Goal: Obtain resource: Download file/media

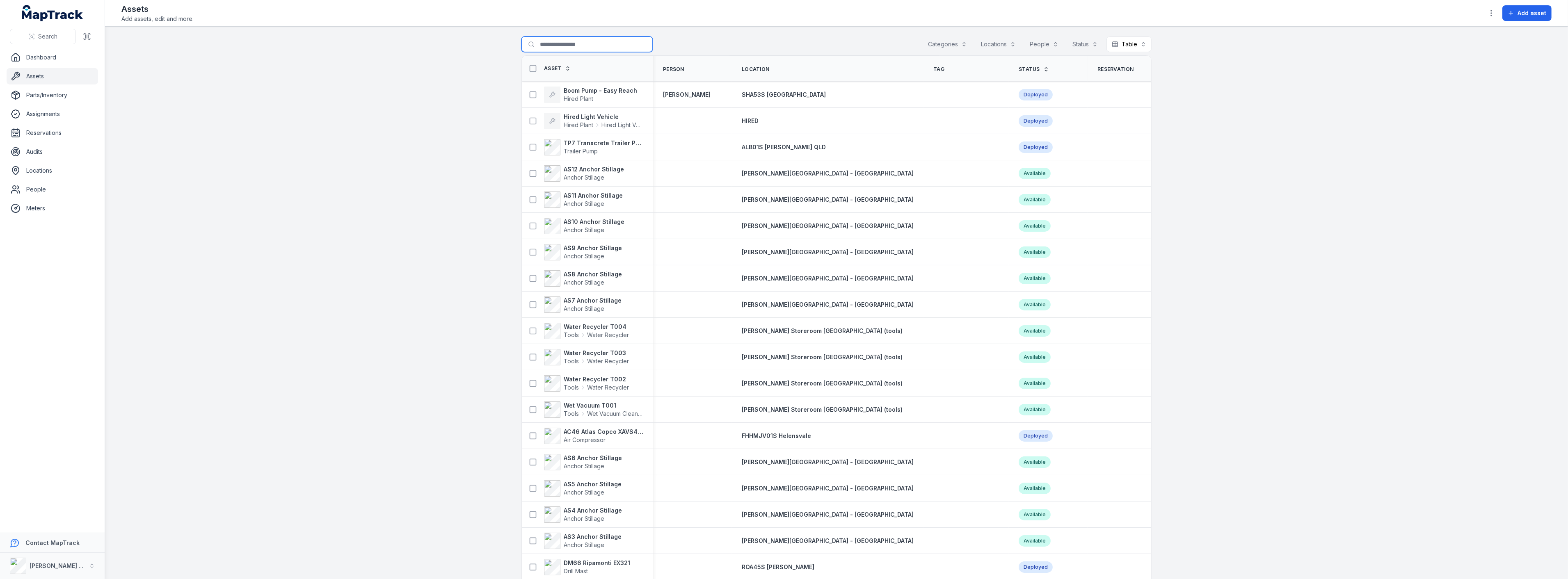
click at [577, 40] on input "Search for assets" at bounding box center [587, 44] width 131 height 16
type input "*****"
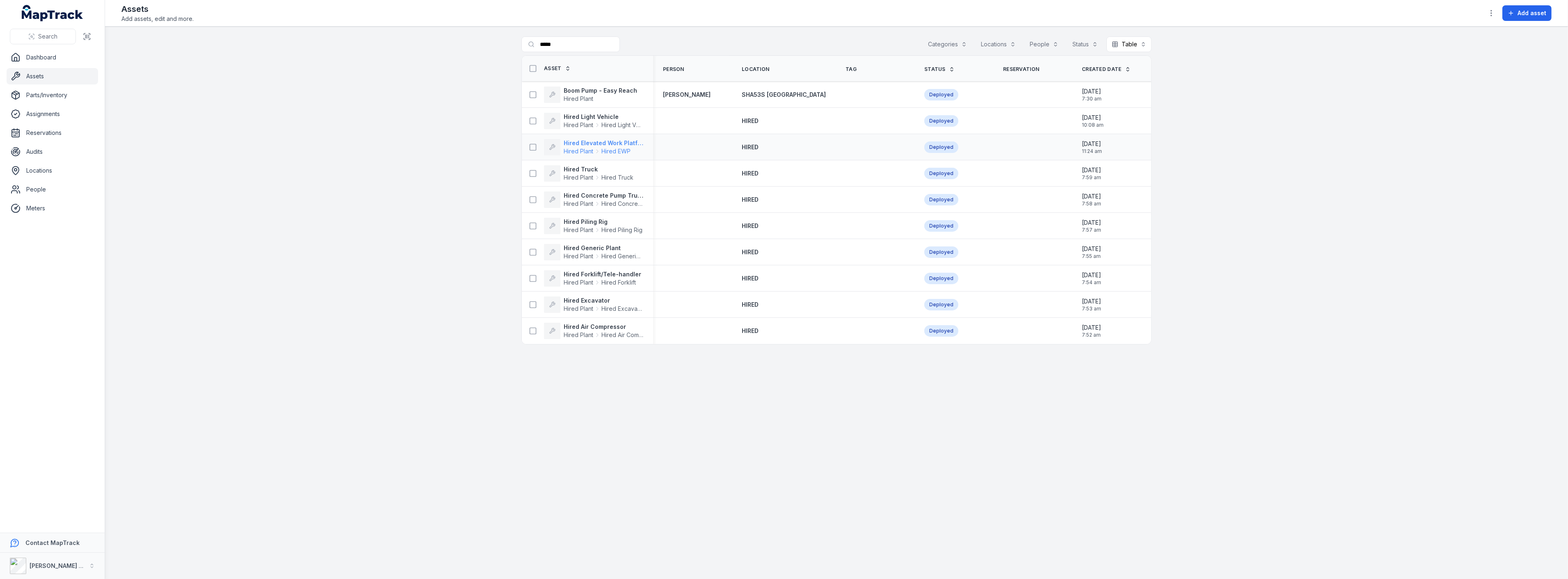
click at [604, 141] on strong "Hired Elevated Work Platform" at bounding box center [602, 143] width 79 height 8
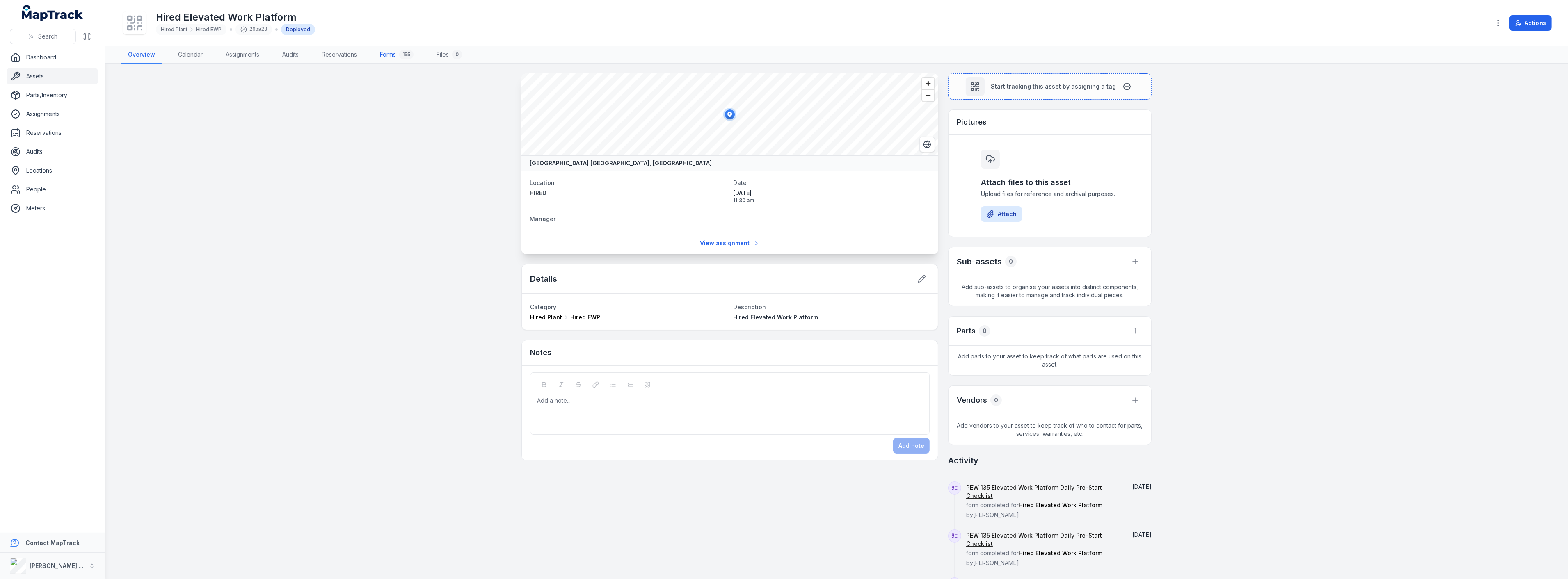
click at [404, 57] on div "155" at bounding box center [406, 54] width 14 height 10
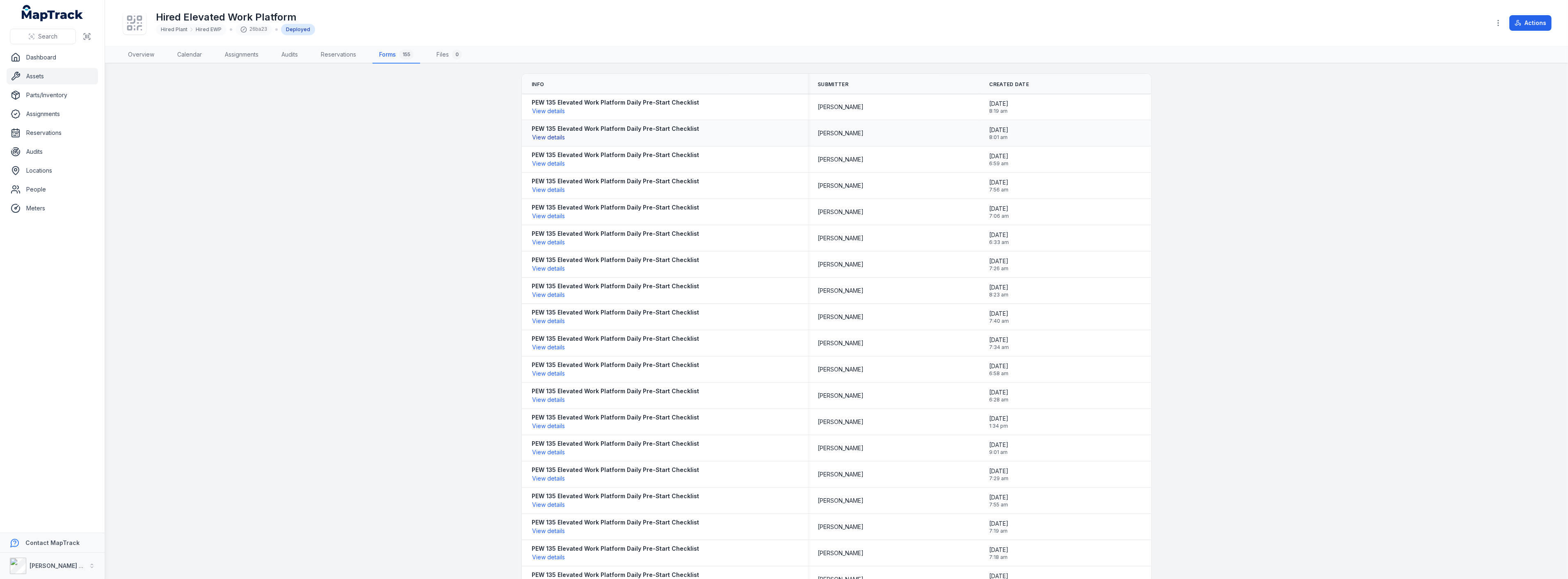
click at [550, 133] on button "View details" at bounding box center [548, 137] width 33 height 9
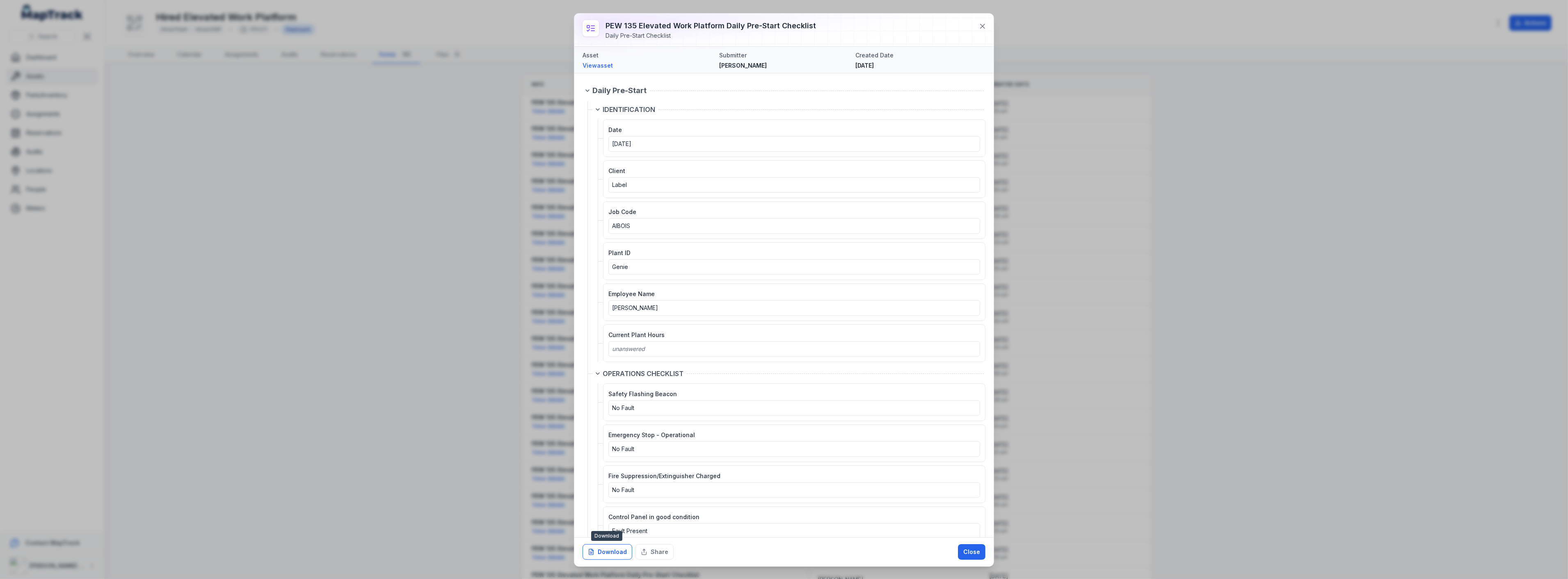
click at [611, 550] on button "Download" at bounding box center [607, 551] width 49 height 16
click at [981, 22] on button at bounding box center [982, 26] width 16 height 16
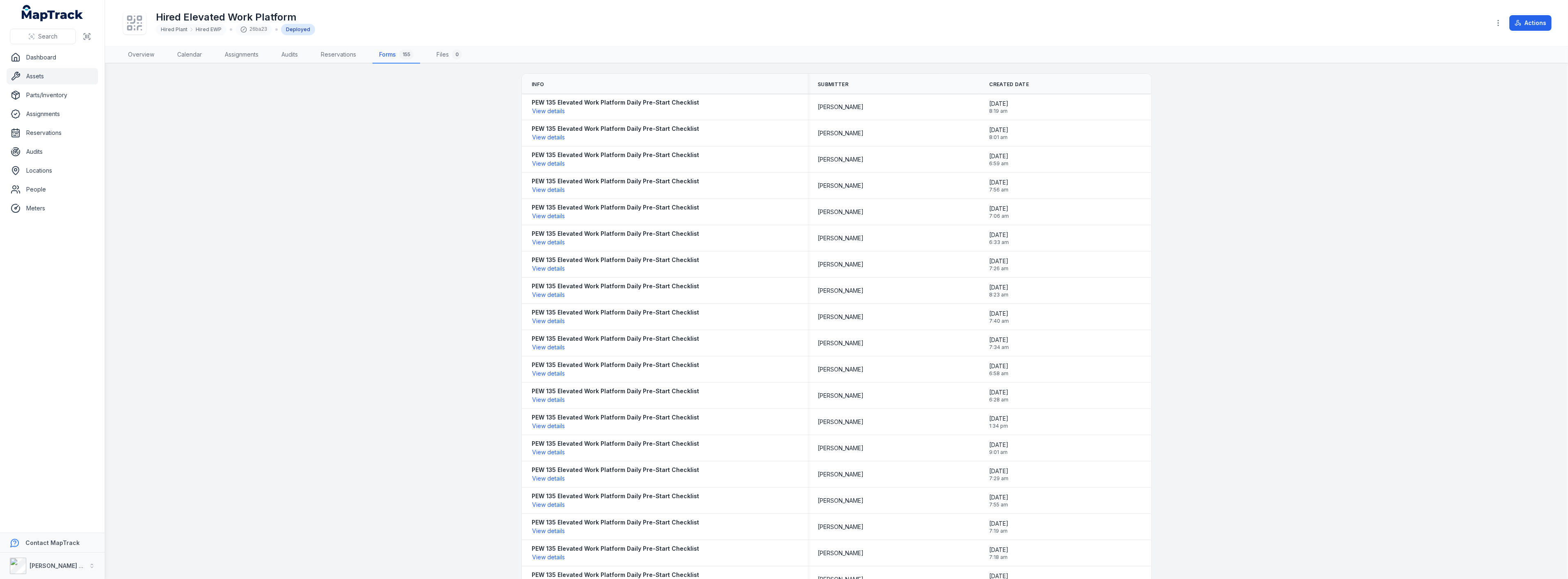
click at [32, 77] on link "Assets" at bounding box center [53, 77] width 92 height 17
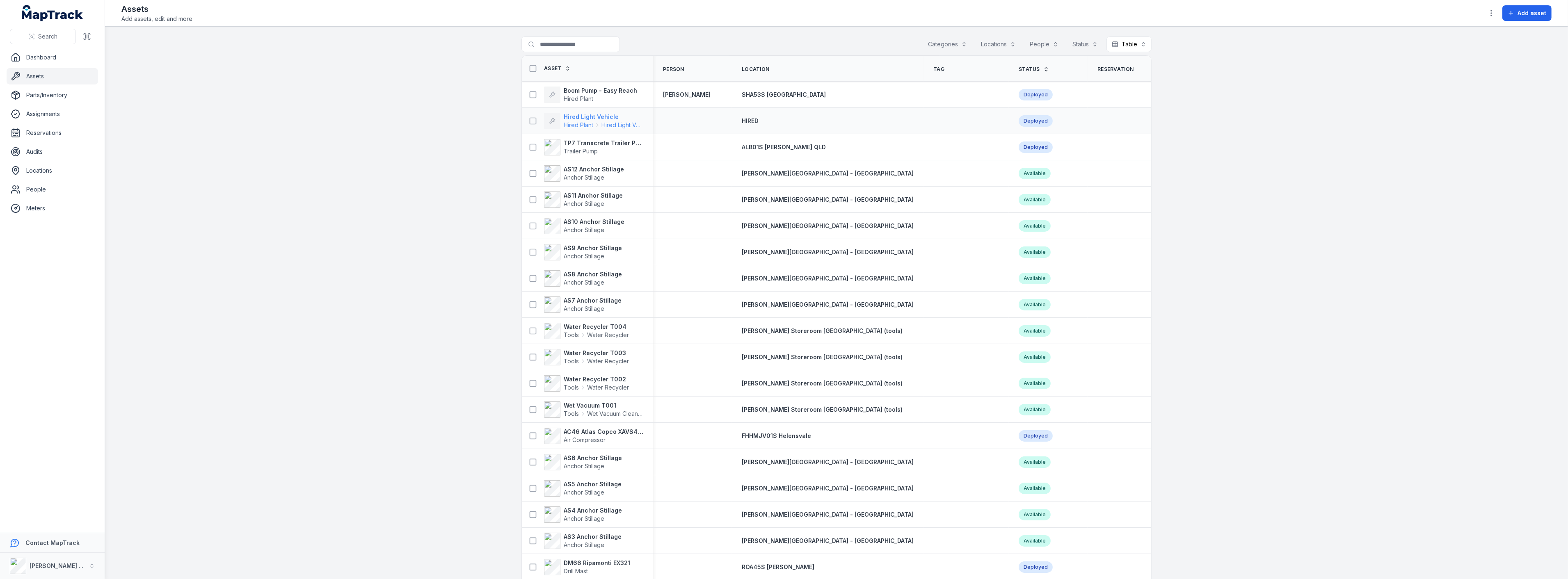
click at [567, 116] on strong "Hired Light Vehicle" at bounding box center [602, 117] width 79 height 8
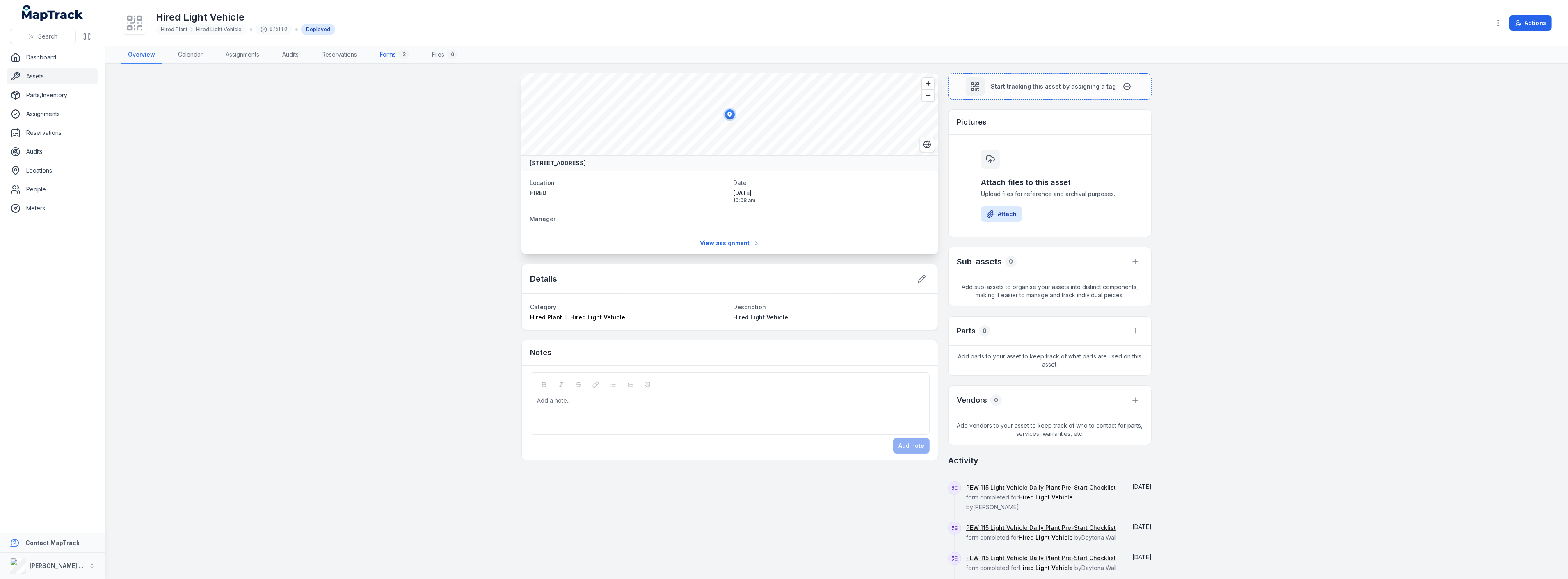
click at [391, 52] on link "Forms 3" at bounding box center [394, 55] width 43 height 18
click at [229, 188] on main "262-276 Captain Cook Drive, Kurnell, Sydney New South Wales, Australia Location…" at bounding box center [836, 321] width 1463 height 516
click at [43, 59] on link "Dashboard" at bounding box center [53, 58] width 92 height 17
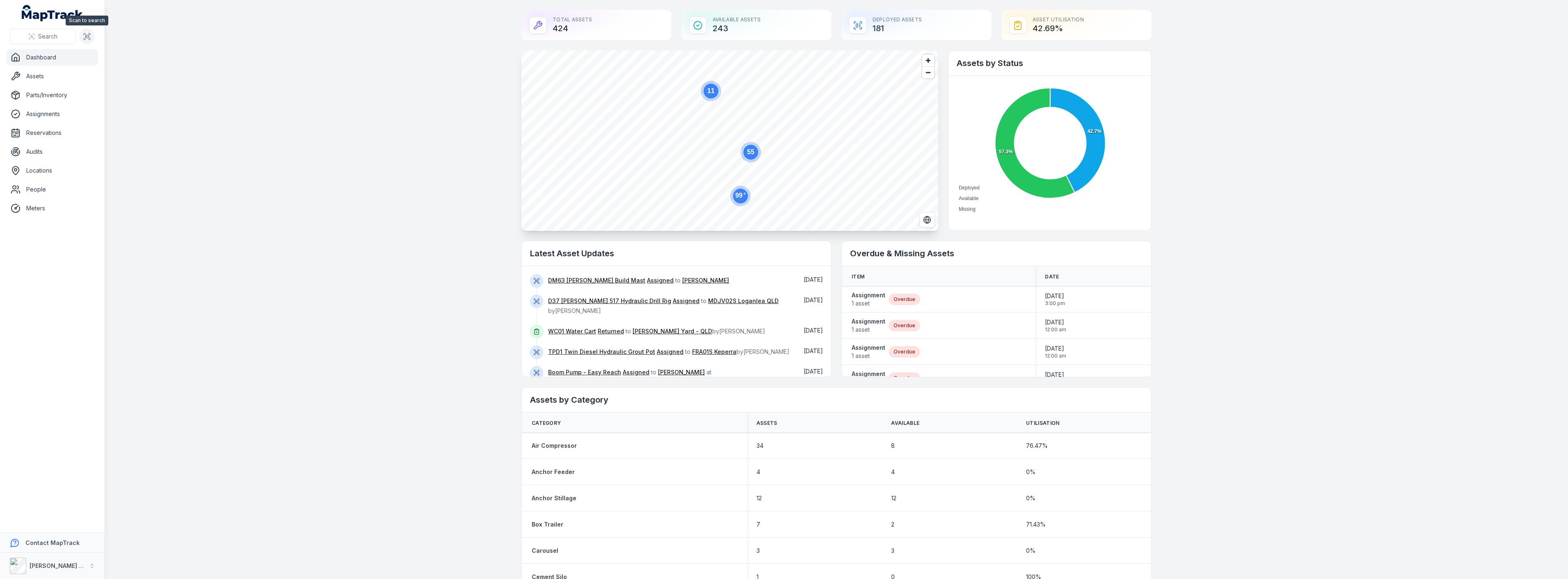
click at [86, 37] on icon at bounding box center [87, 37] width 8 height 8
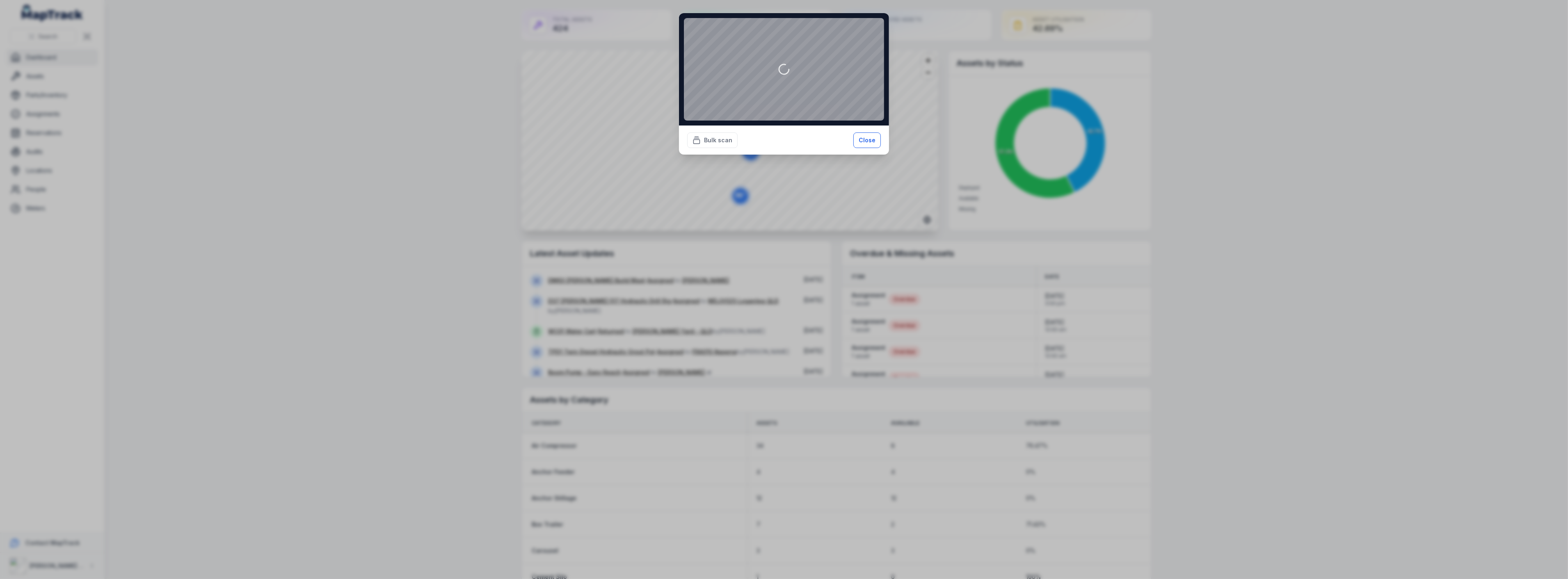
click at [869, 139] on button "Close" at bounding box center [866, 140] width 28 height 16
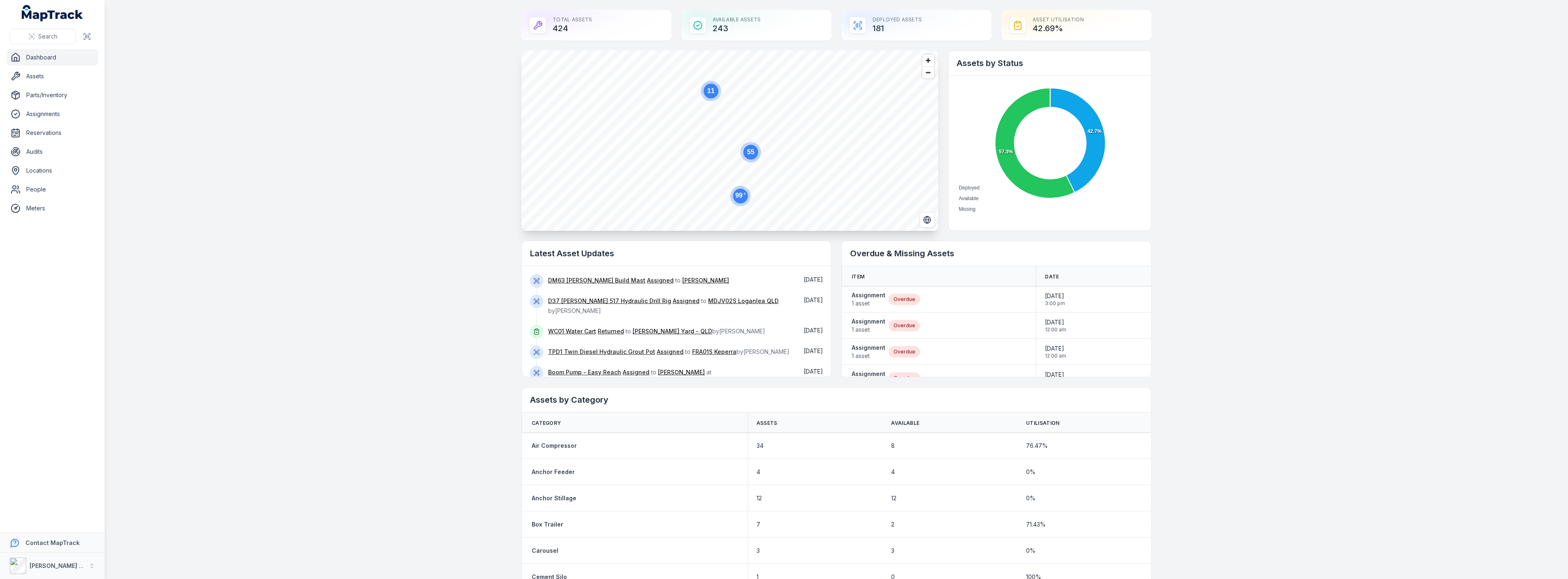
click at [220, 91] on main "Total Assets 424 Available Assets 243 Deployed Assets 181 Asset utilisation 42.…" at bounding box center [836, 290] width 1463 height 579
click at [28, 194] on link "People" at bounding box center [53, 189] width 92 height 17
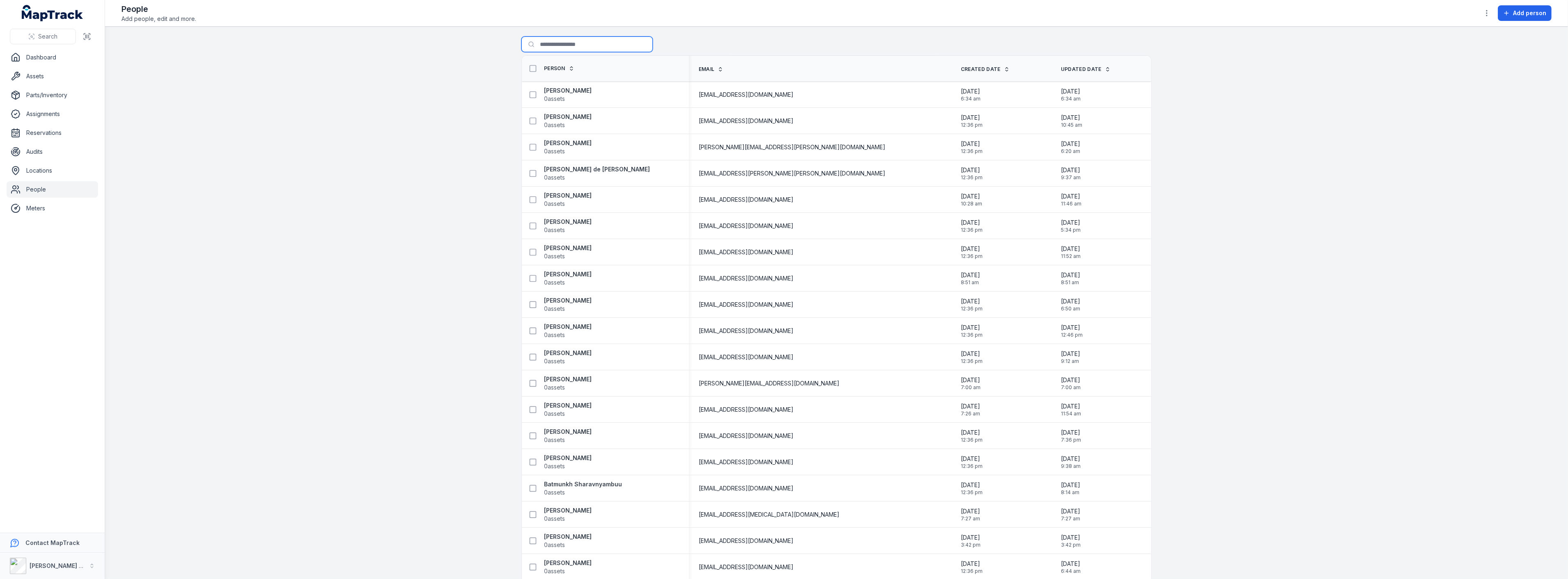
click at [567, 46] on input "Search for people" at bounding box center [587, 44] width 131 height 16
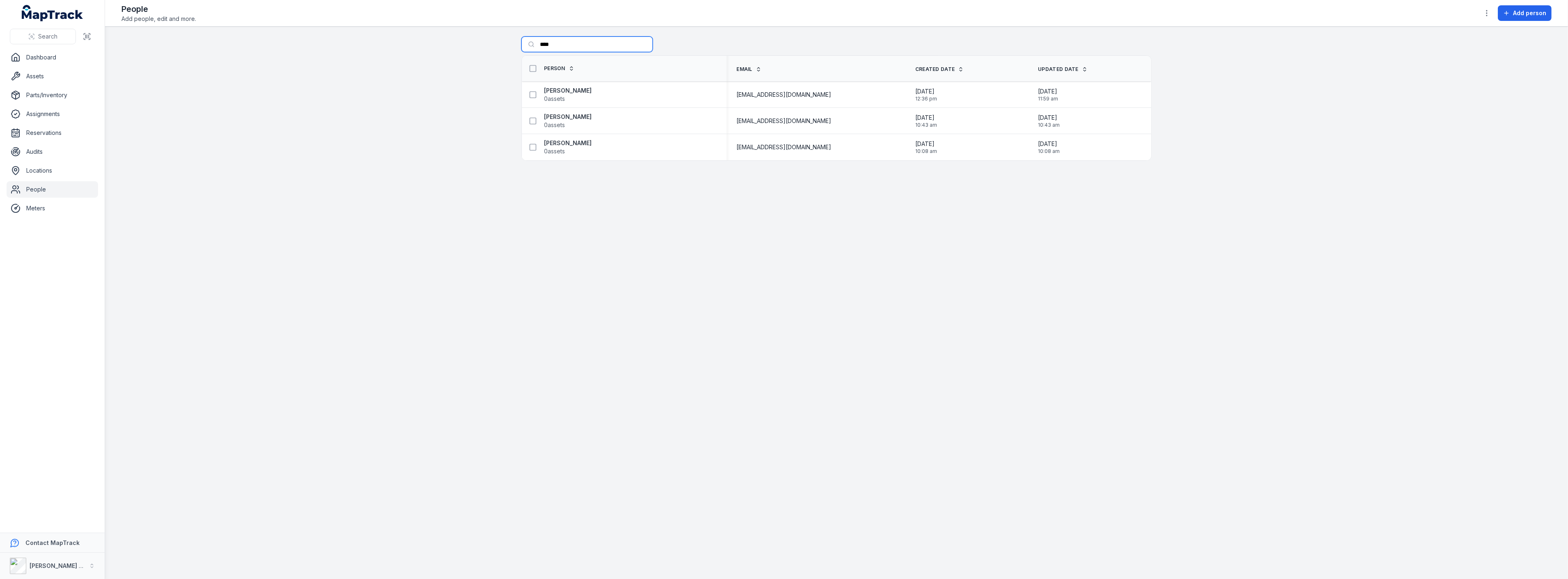
type input "****"
click at [378, 141] on main "Search for people **** Person Email Created Date Updated Date Mark Culgan 0 ass…" at bounding box center [836, 303] width 1463 height 552
drag, startPoint x: 578, startPoint y: 47, endPoint x: 487, endPoint y: 45, distance: 91.0
click at [487, 45] on main "Search for people **** Person Email Created Date Updated Date Mark Culgan 0 ass…" at bounding box center [836, 303] width 1463 height 552
drag, startPoint x: 355, startPoint y: 92, endPoint x: 330, endPoint y: 108, distance: 29.7
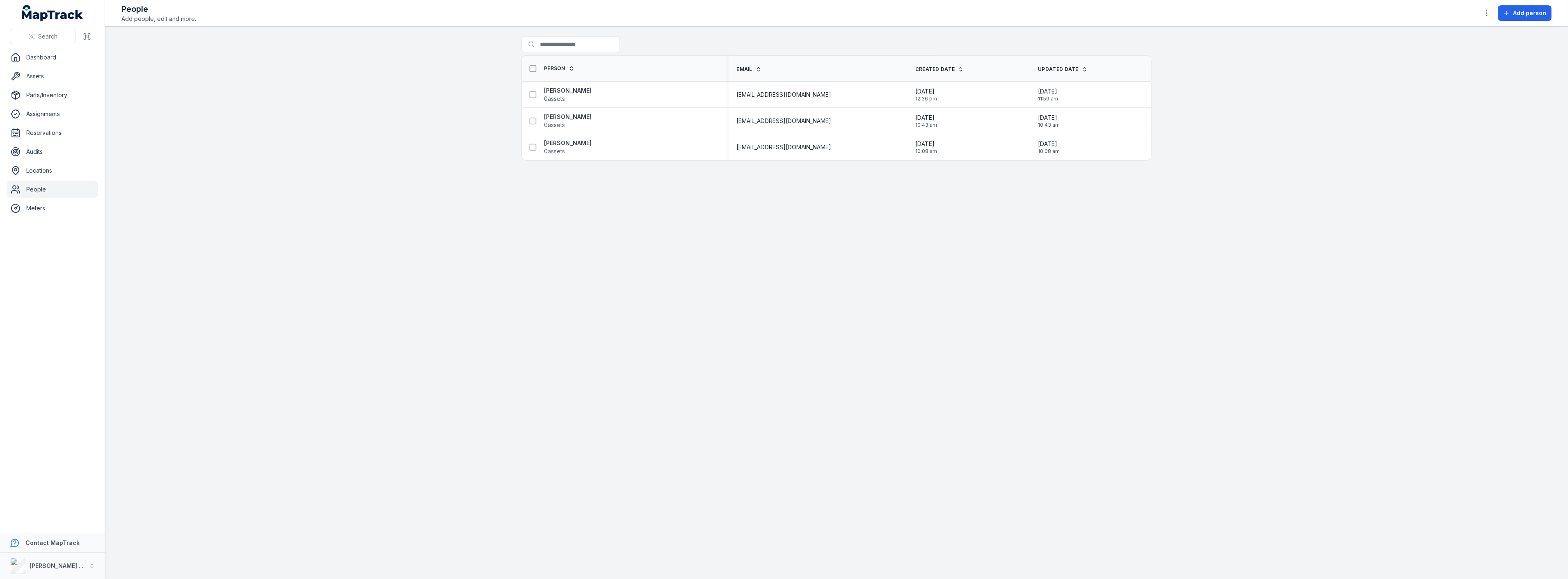
click at [355, 93] on main "Search for people Person Email Created Date Updated Date Mark Culgan 0 assets m…" at bounding box center [836, 303] width 1463 height 552
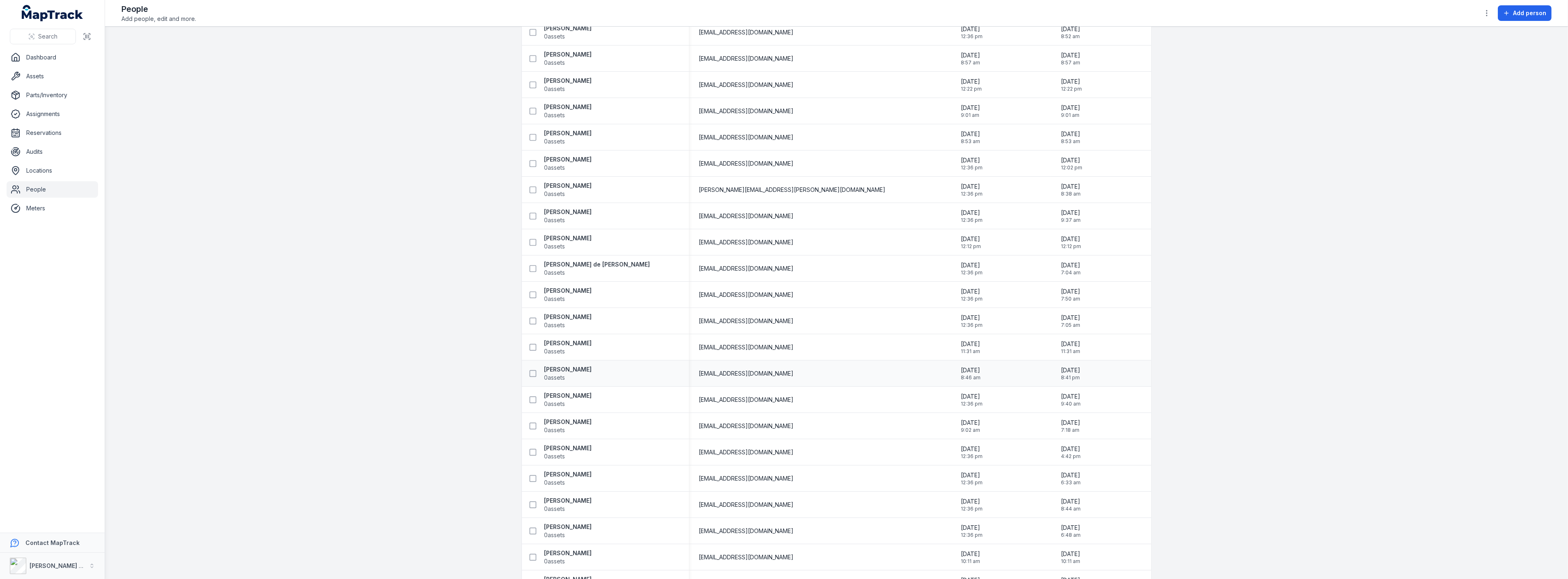
scroll to position [2319, 0]
drag, startPoint x: 331, startPoint y: 171, endPoint x: 184, endPoint y: 170, distance: 147.0
click at [323, 173] on main "Search for people Person Email Created Date Updated Date Aaron-Josiah Matic 0 a…" at bounding box center [836, 303] width 1463 height 552
click at [34, 167] on link "Locations" at bounding box center [53, 171] width 92 height 17
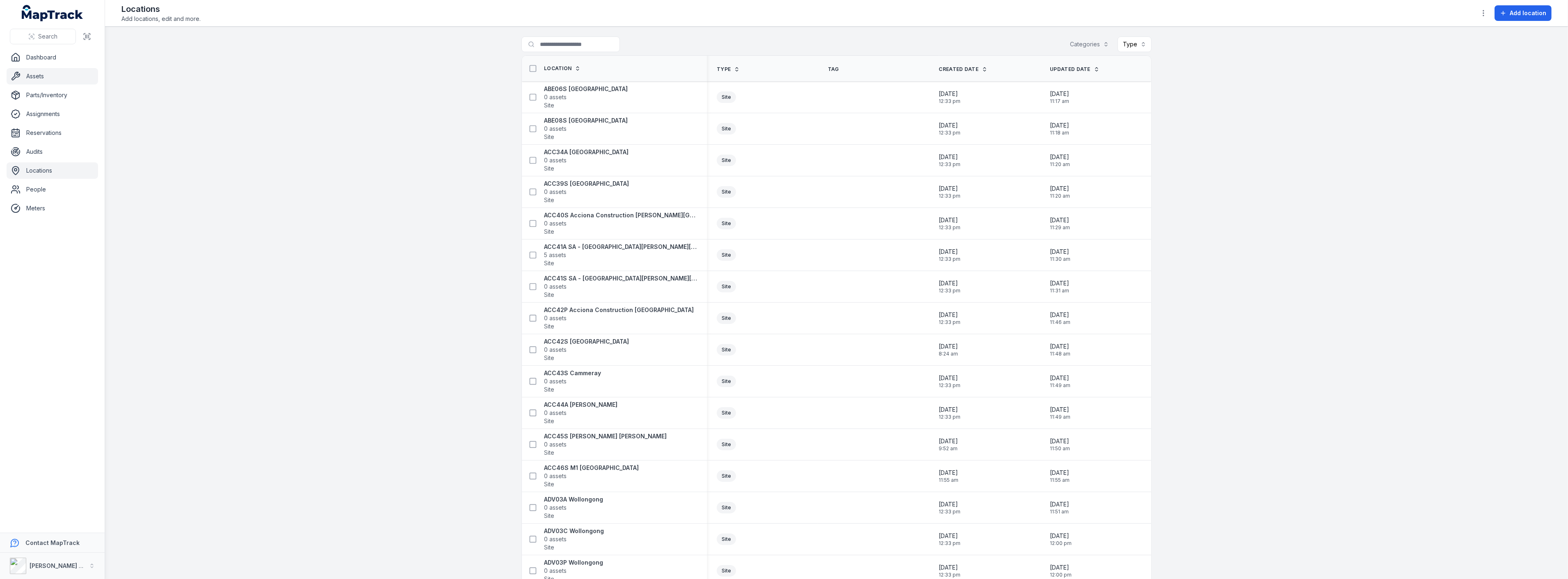
click at [35, 74] on link "Assets" at bounding box center [53, 77] width 92 height 17
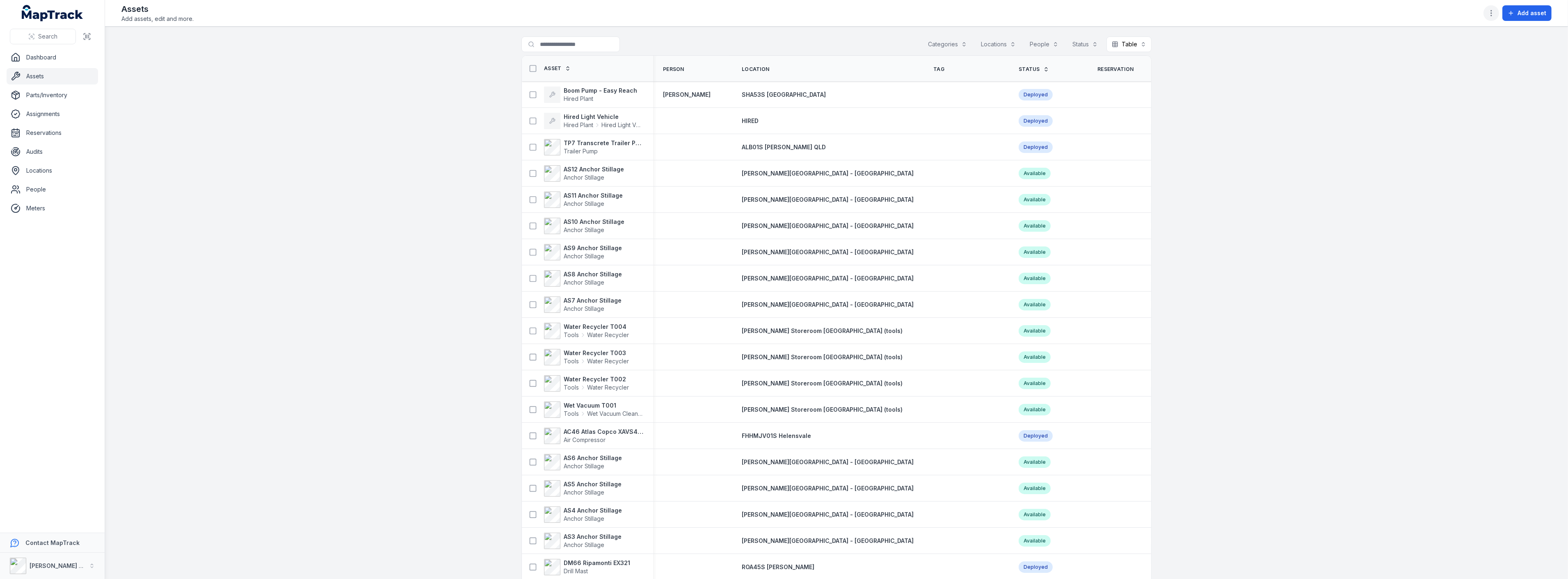
click at [1494, 12] on icon "button" at bounding box center [1491, 13] width 8 height 8
click at [1352, 80] on div "Toggle Navigation Assets Add assets, edit and more. Add asset Search for assets…" at bounding box center [836, 290] width 1463 height 579
drag, startPoint x: 239, startPoint y: 113, endPoint x: 234, endPoint y: 109, distance: 6.4
click at [239, 113] on main "Search for assets Categories Locations People Status Table ***** Asset Person L…" at bounding box center [836, 303] width 1463 height 552
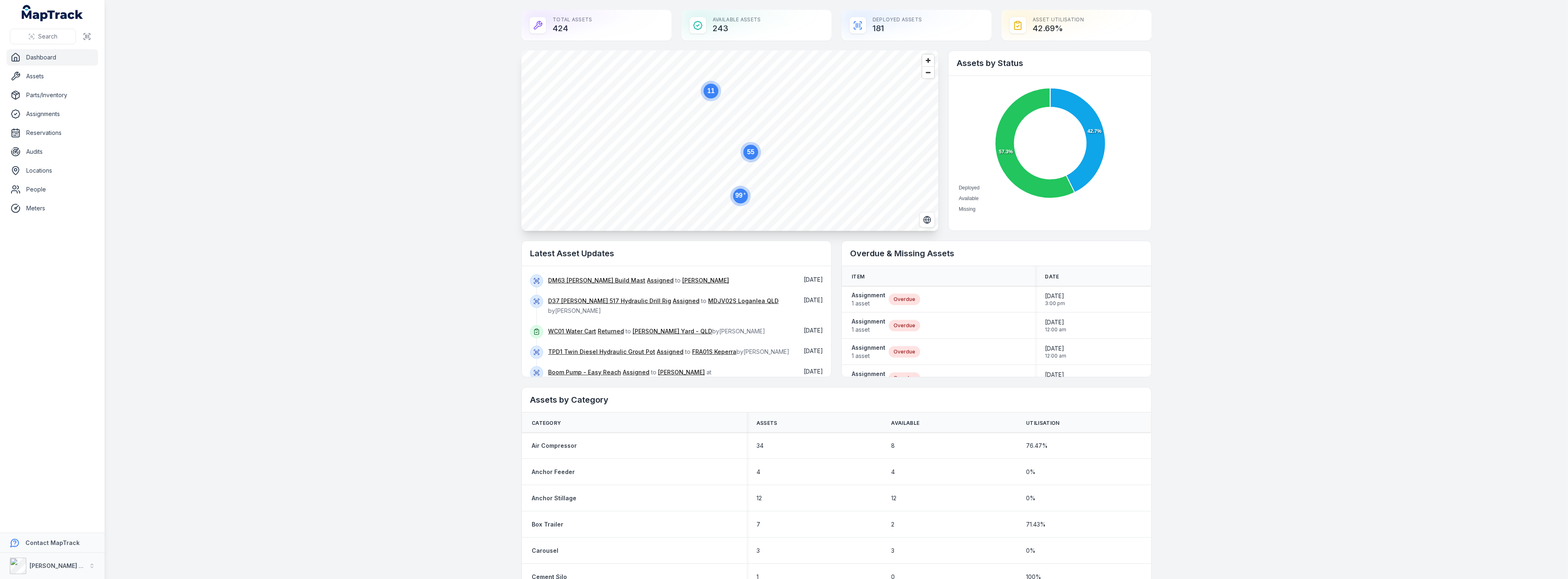
click at [296, 171] on main "Total Assets 424 Available Assets 243 Deployed Assets 181 Asset utilisation 42.…" at bounding box center [836, 290] width 1463 height 579
click at [436, 194] on main "Total Assets 424 Available Assets 243 Deployed Assets 181 Asset utilisation 42.…" at bounding box center [836, 290] width 1463 height 579
click at [35, 33] on button "Search" at bounding box center [43, 36] width 66 height 16
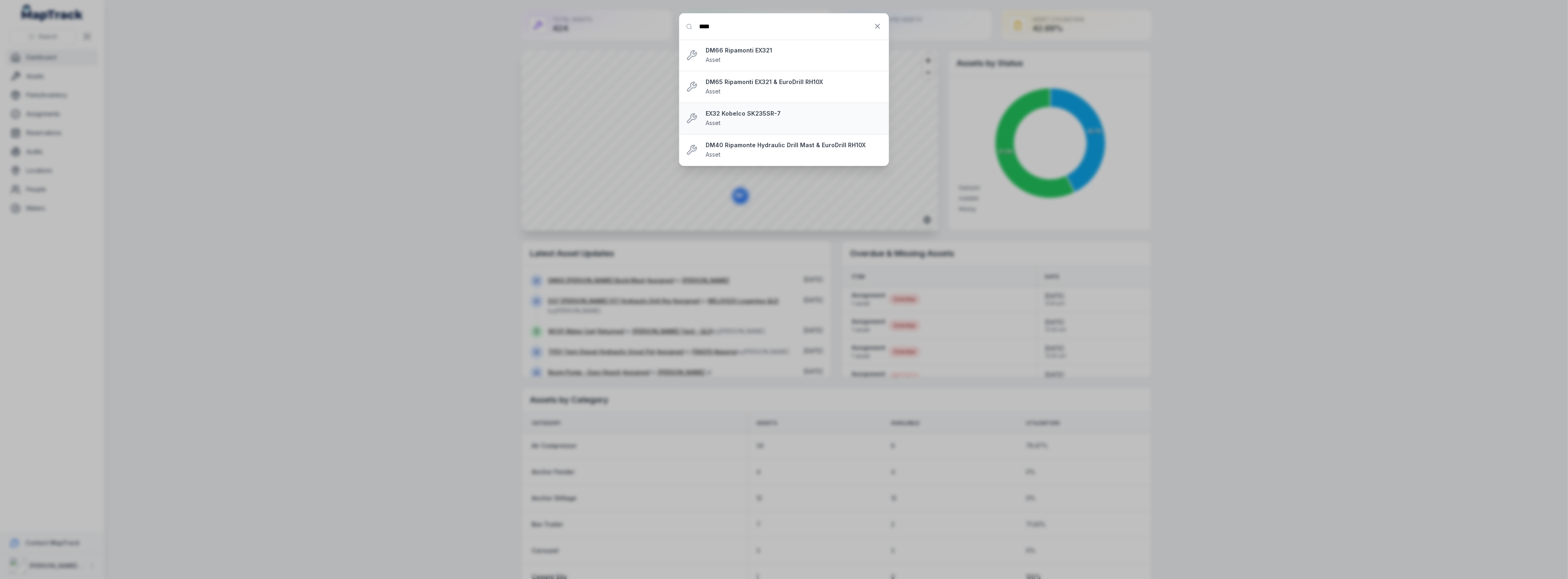
type input "****"
click at [737, 115] on strong "EX32 Kobelco SK235SR-7" at bounding box center [793, 113] width 176 height 8
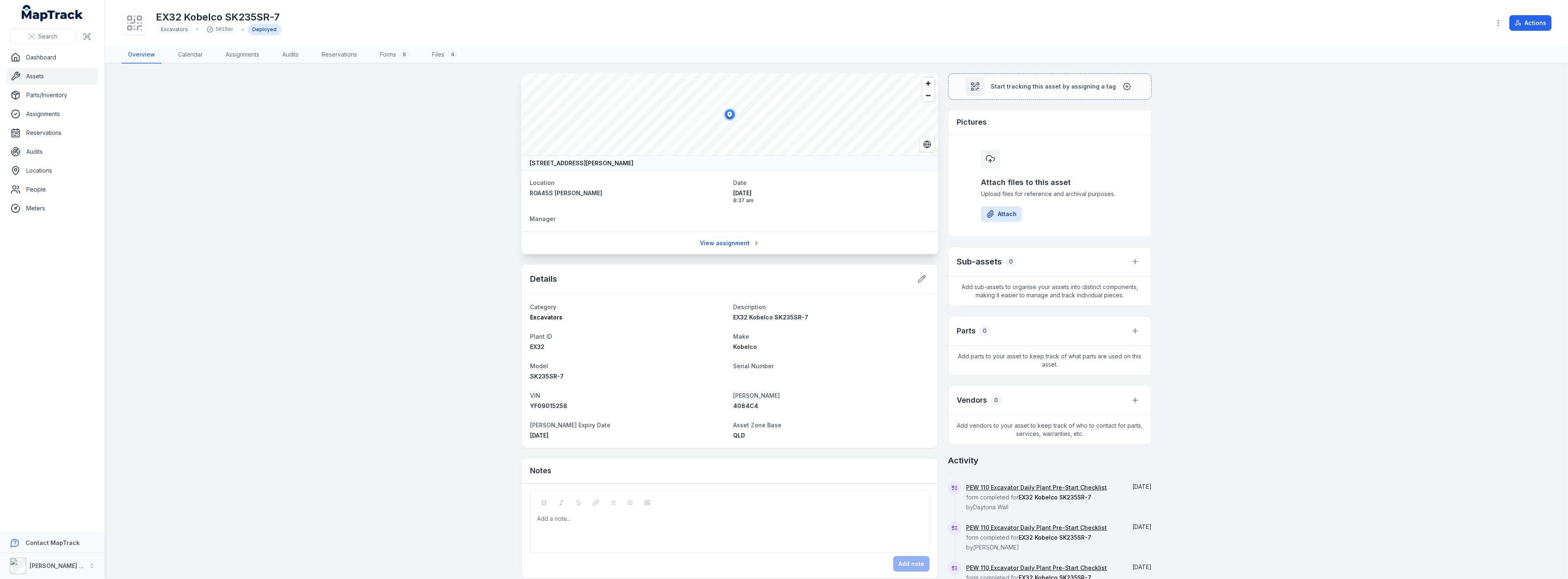
click at [407, 184] on main "21 Argon Street, Sumner, Greater Brisbane Queensland 4074, Australia Location R…" at bounding box center [836, 321] width 1463 height 516
click at [390, 51] on link "Forms 9" at bounding box center [394, 55] width 43 height 18
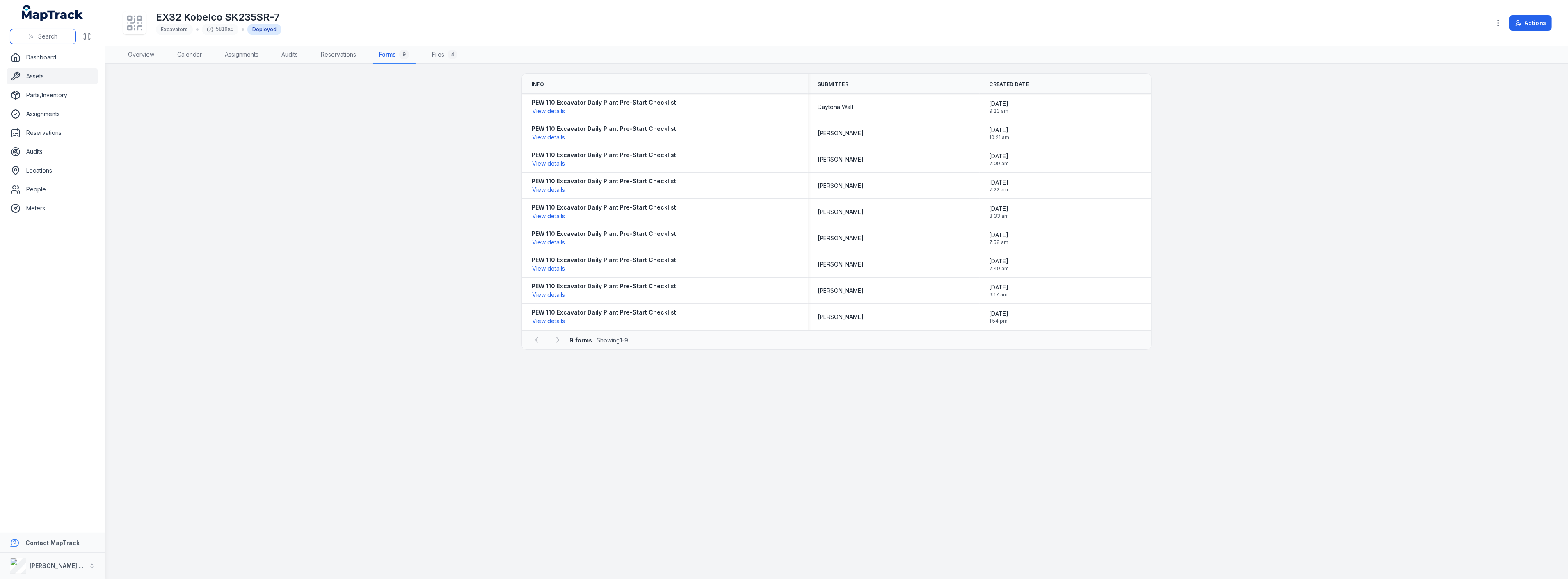
click at [38, 39] on span "Search" at bounding box center [48, 37] width 19 height 8
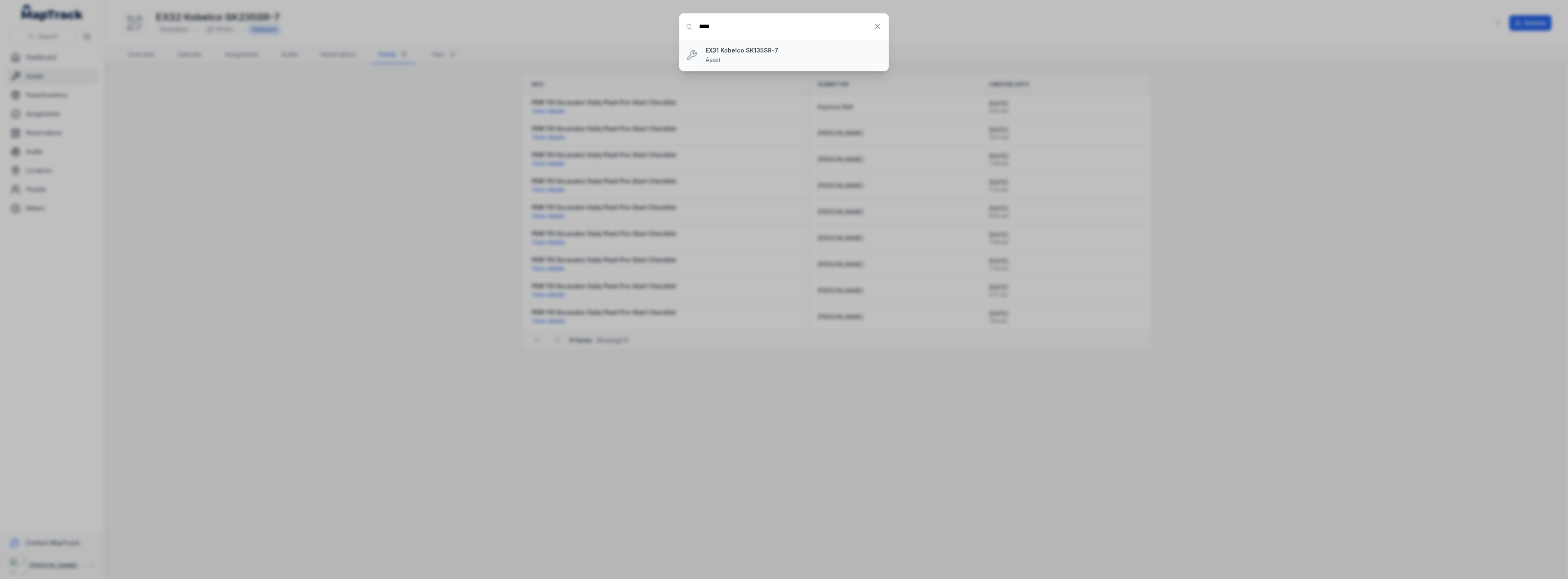
type input "****"
click at [754, 52] on strong "EX31 Kobelco SK135SR-7" at bounding box center [793, 51] width 176 height 8
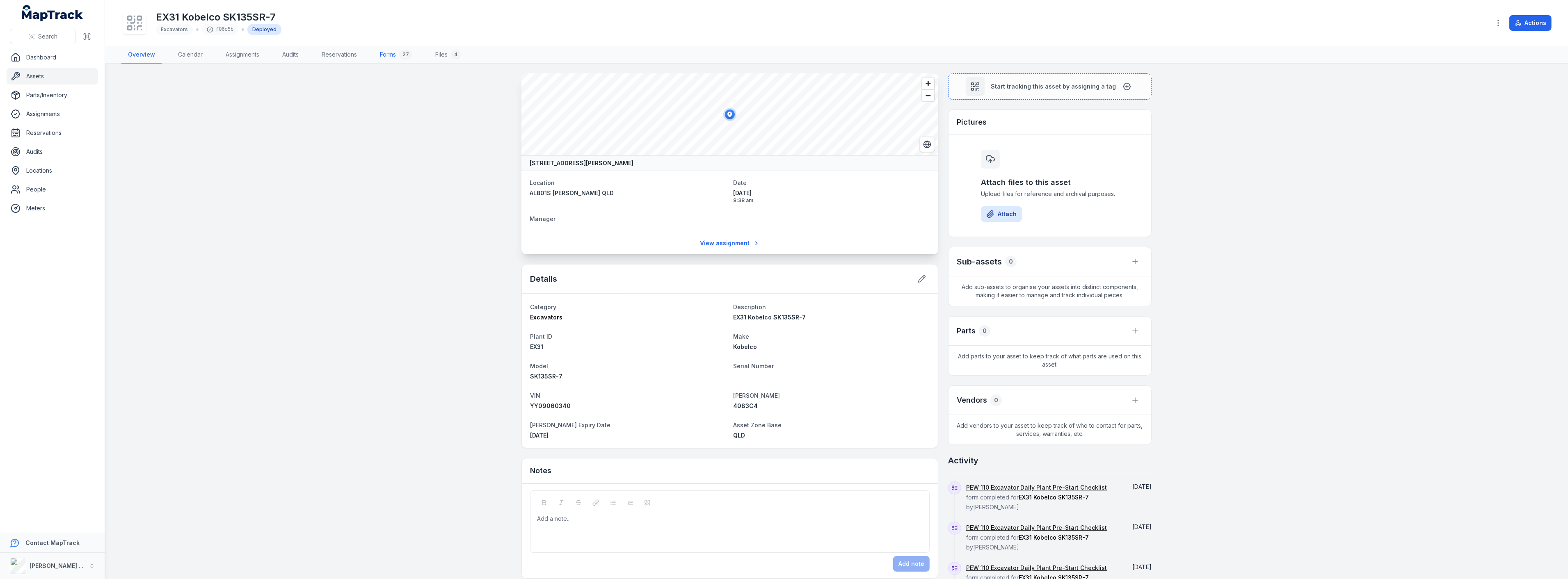
click at [391, 51] on link "Forms 27" at bounding box center [396, 55] width 46 height 18
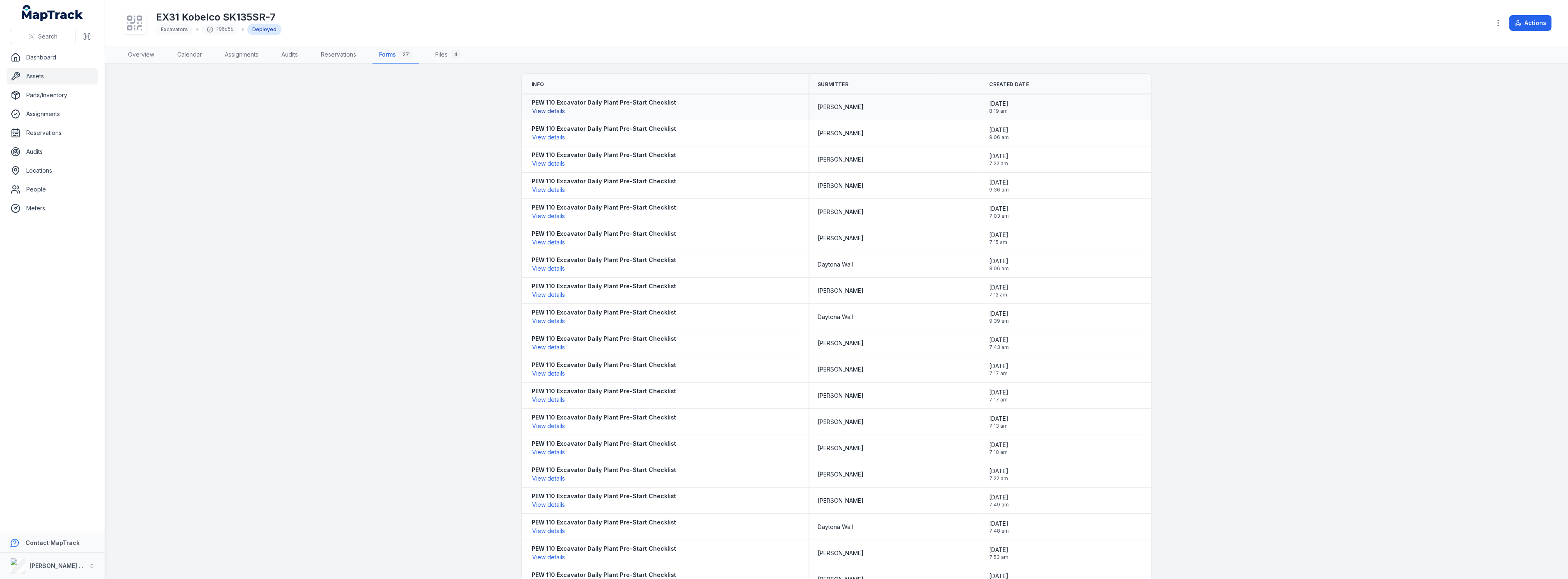
click at [537, 108] on button "View details" at bounding box center [548, 111] width 33 height 9
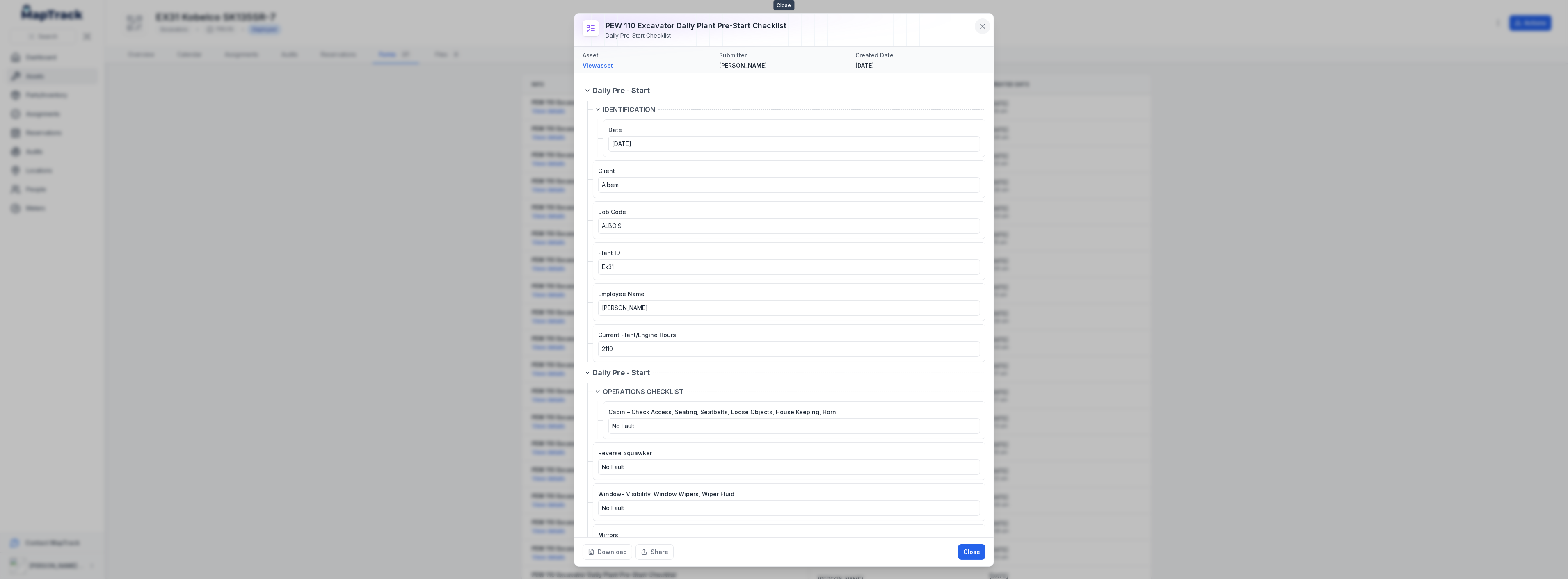
click at [981, 25] on icon at bounding box center [982, 27] width 8 height 8
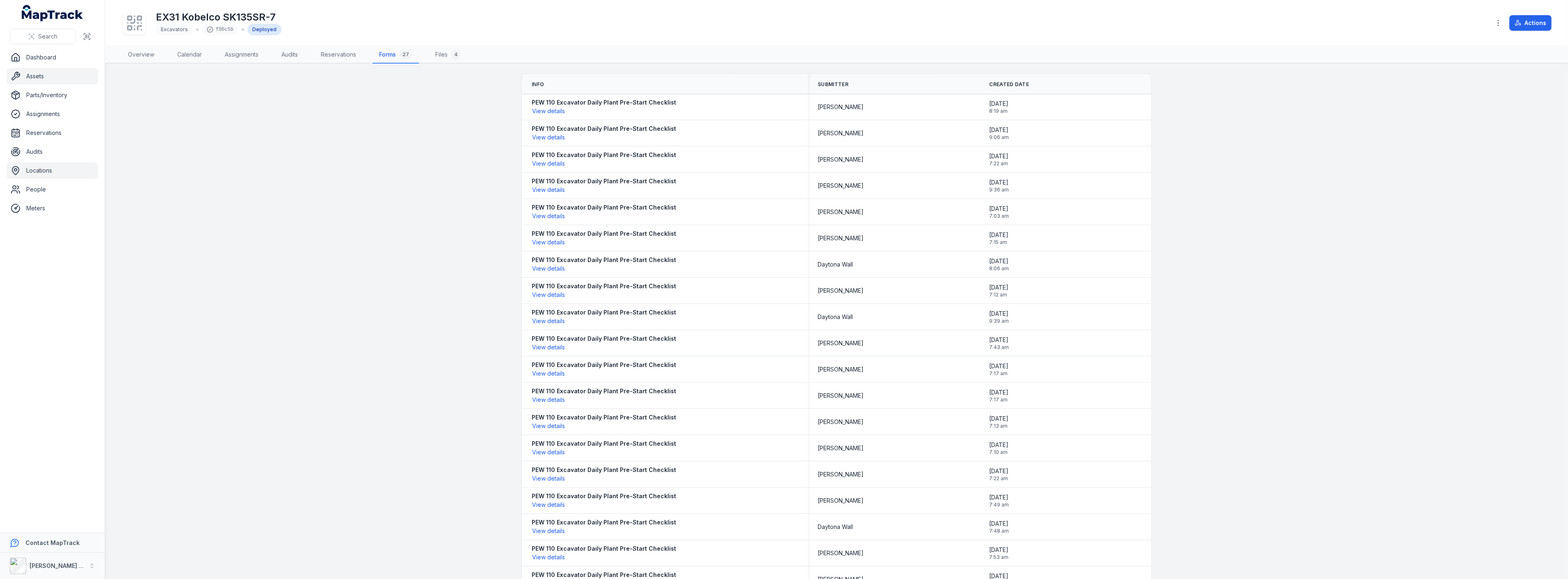
click at [38, 169] on link "Locations" at bounding box center [53, 171] width 92 height 17
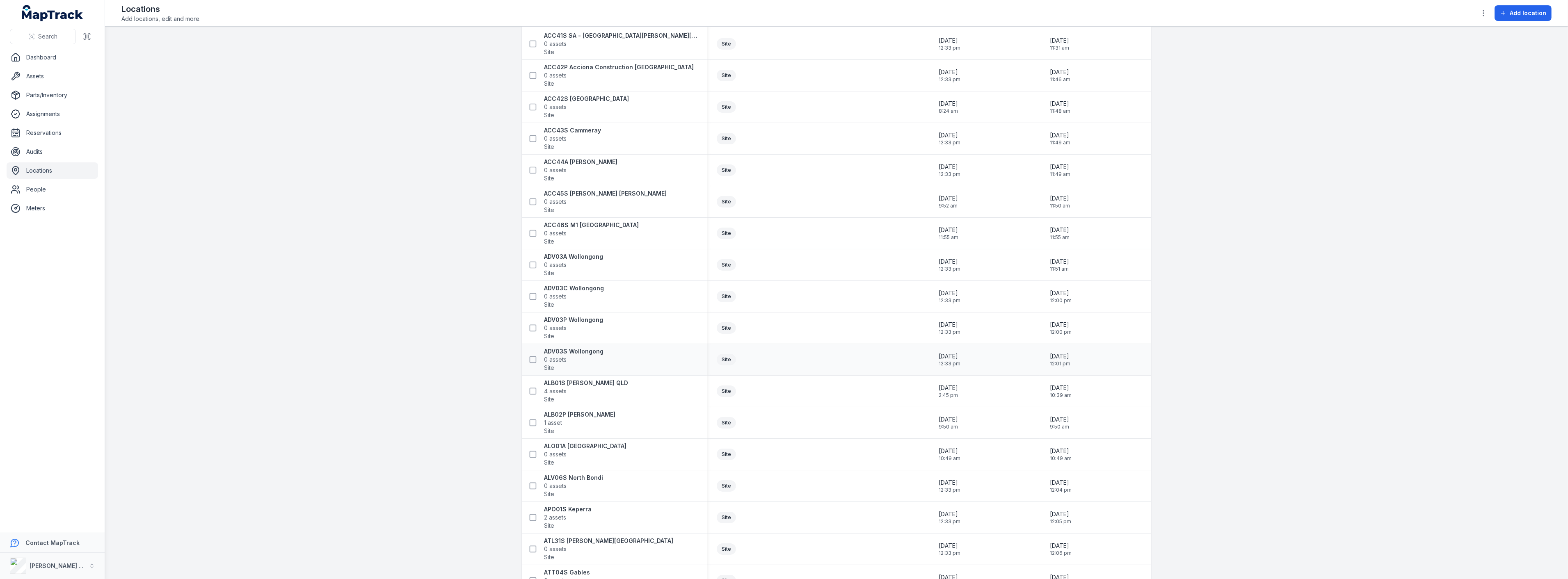
scroll to position [273, 0]
click at [584, 350] on strong "ALB01S Mossman QLD" at bounding box center [586, 353] width 84 height 8
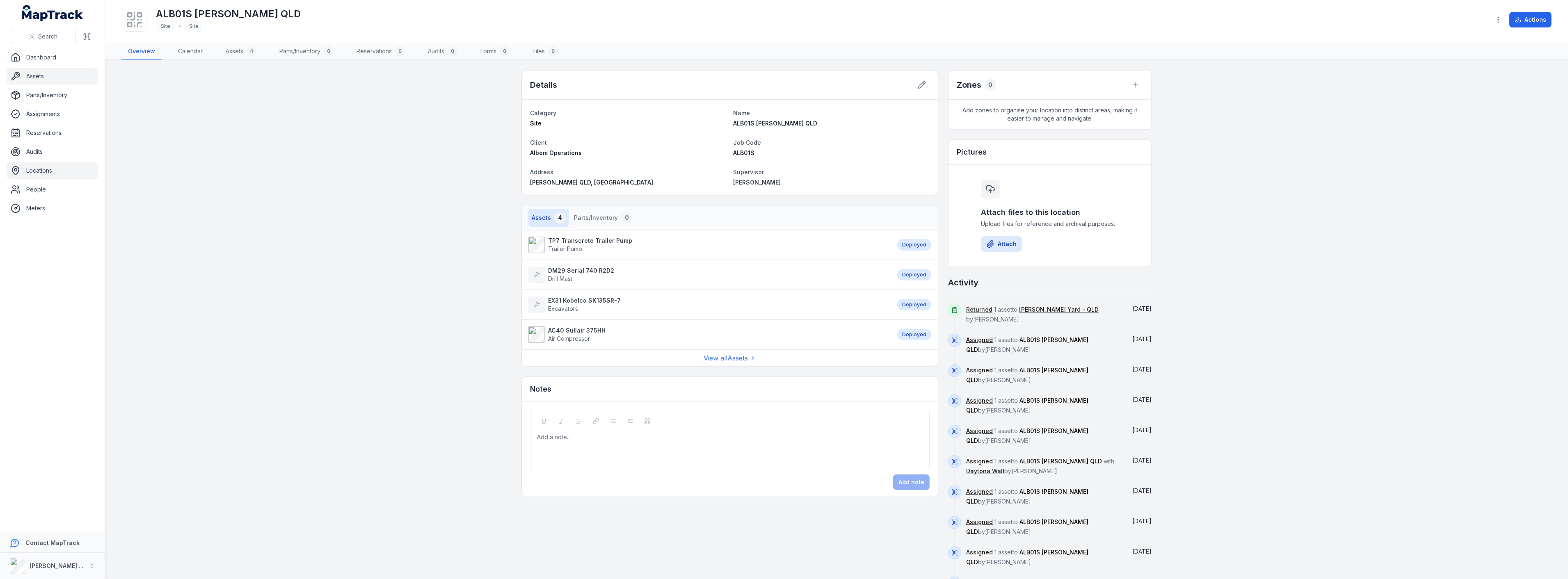
click at [38, 75] on link "Assets" at bounding box center [53, 77] width 92 height 17
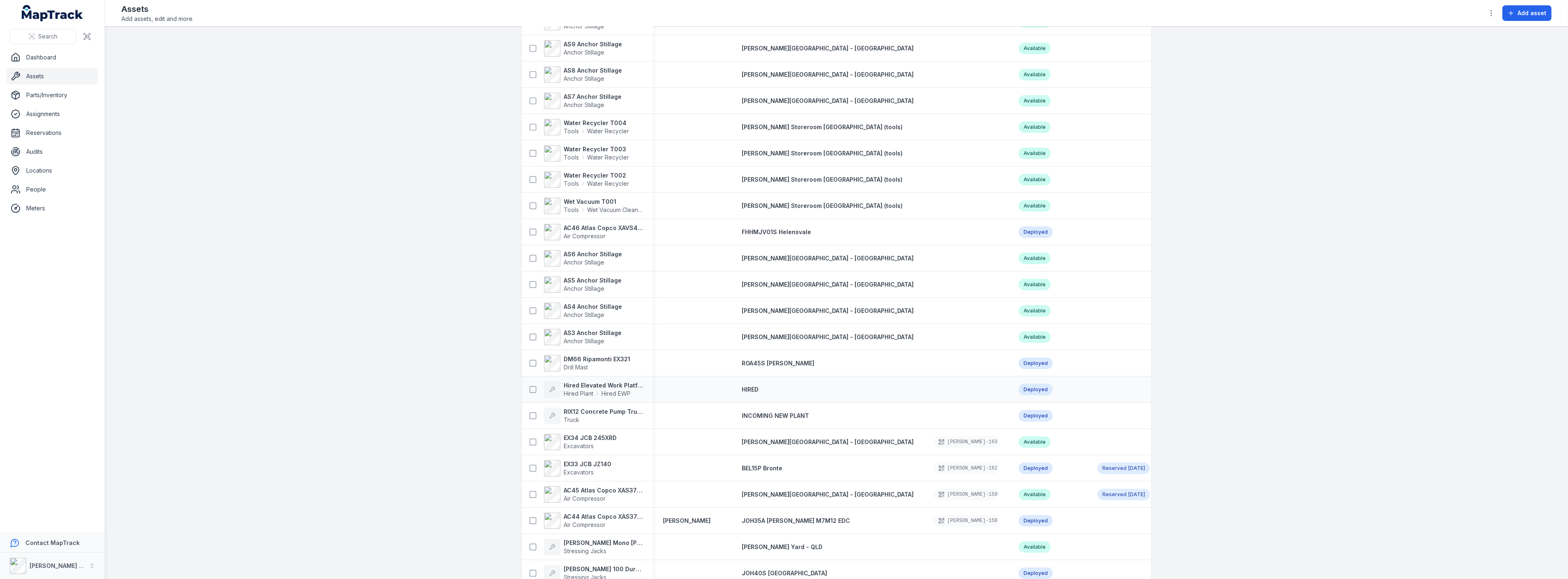
scroll to position [319, 0]
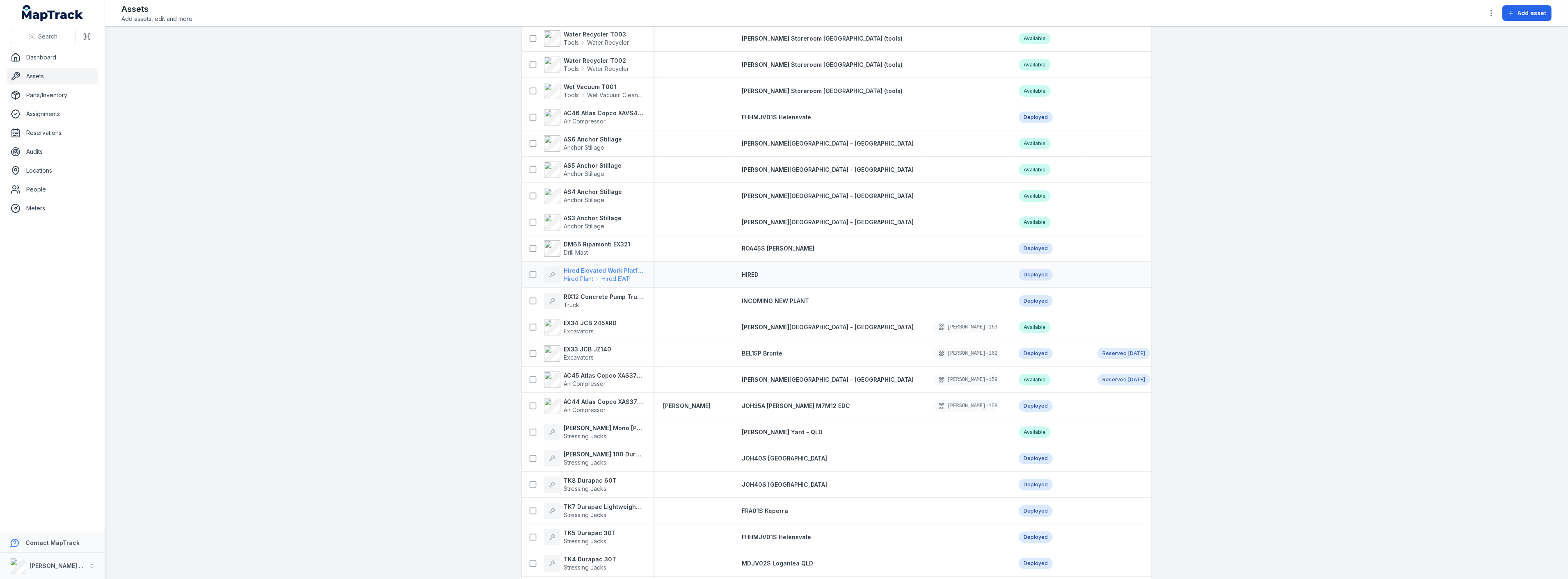
click at [589, 268] on strong "Hired Elevated Work Platform" at bounding box center [602, 271] width 79 height 8
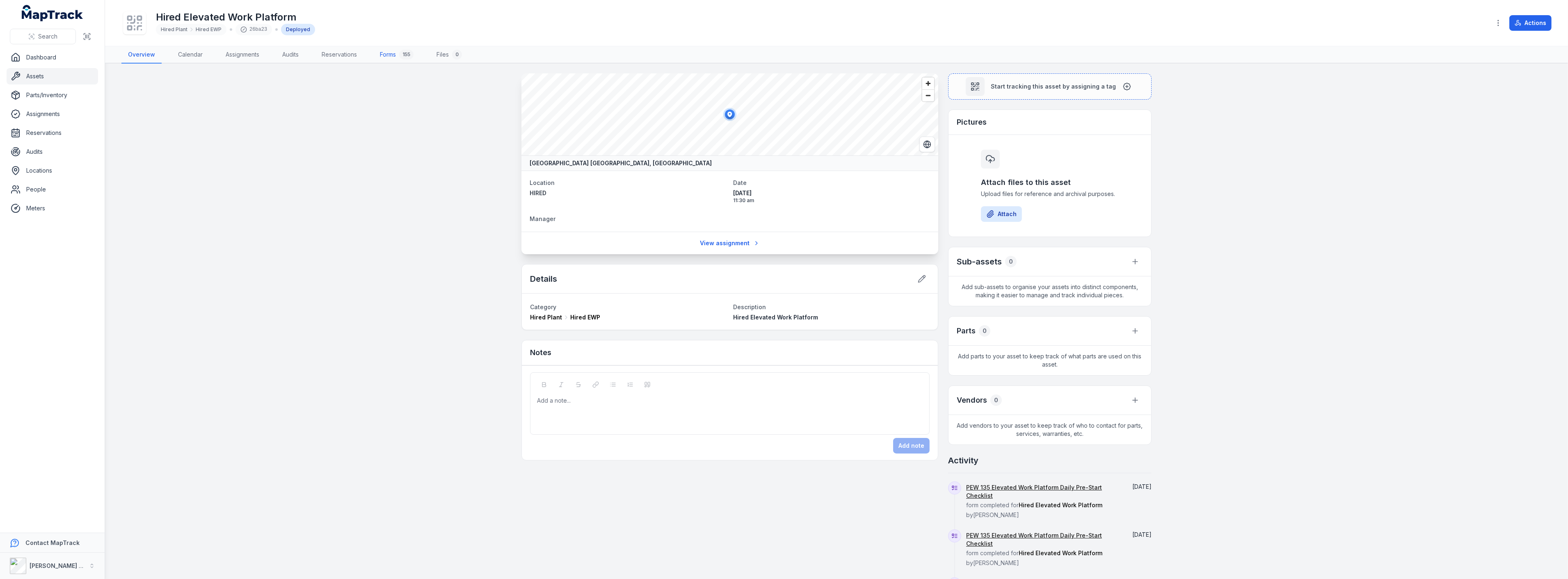
click at [386, 54] on link "Forms 155" at bounding box center [396, 55] width 47 height 18
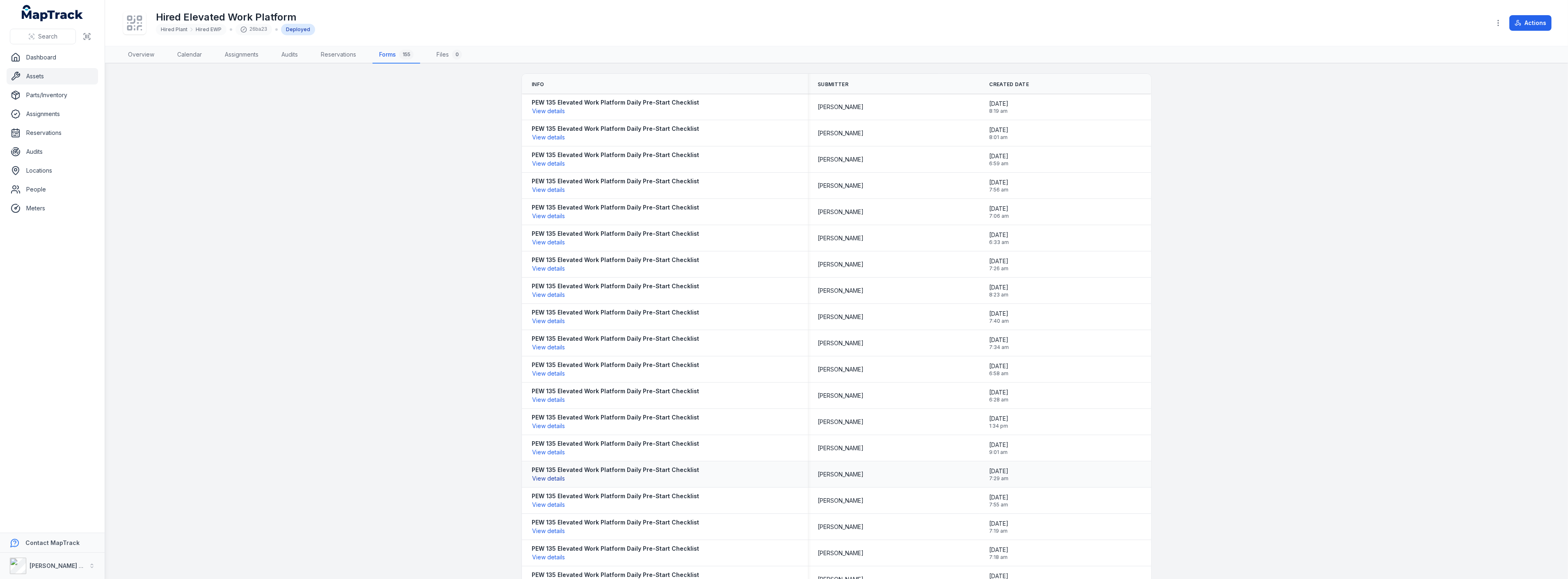
click at [551, 476] on button "View details" at bounding box center [548, 478] width 33 height 9
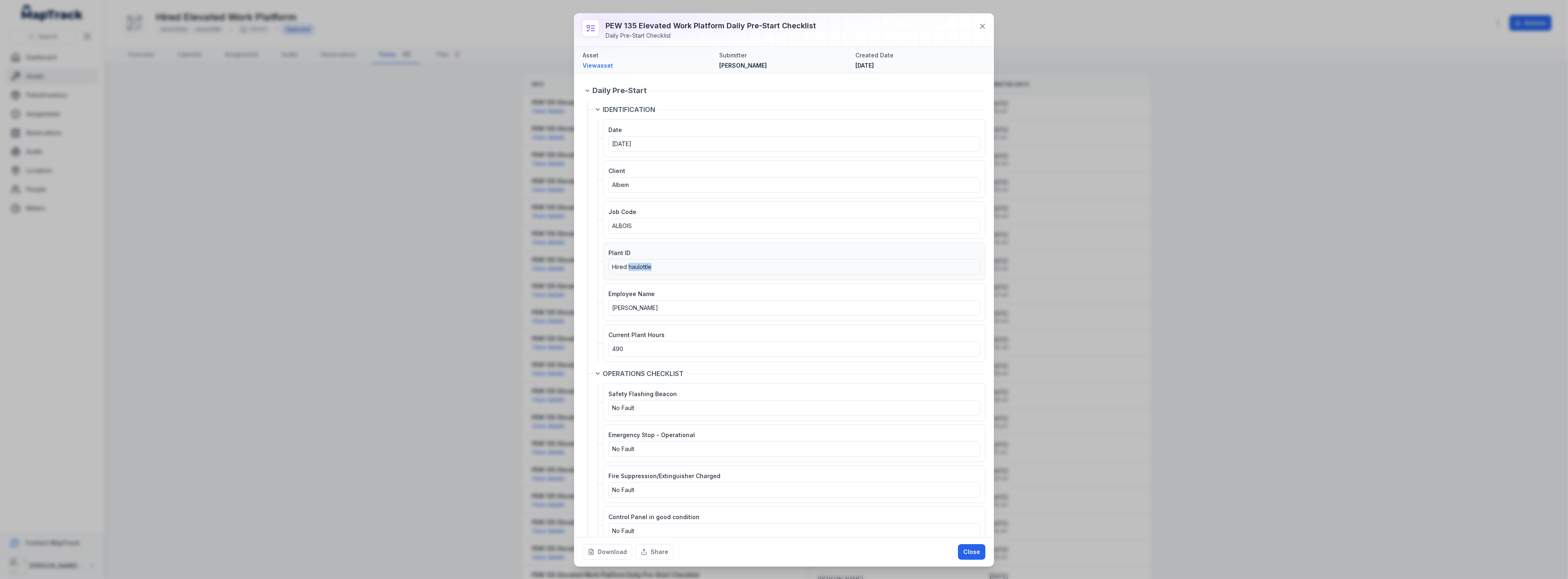
drag, startPoint x: 657, startPoint y: 267, endPoint x: 628, endPoint y: 267, distance: 29.0
click at [628, 267] on div "Hired haulottle" at bounding box center [794, 267] width 365 height 8
copy span "haulottle"
drag, startPoint x: 985, startPoint y: 25, endPoint x: 983, endPoint y: 34, distance: 9.2
click at [985, 25] on icon at bounding box center [982, 27] width 8 height 8
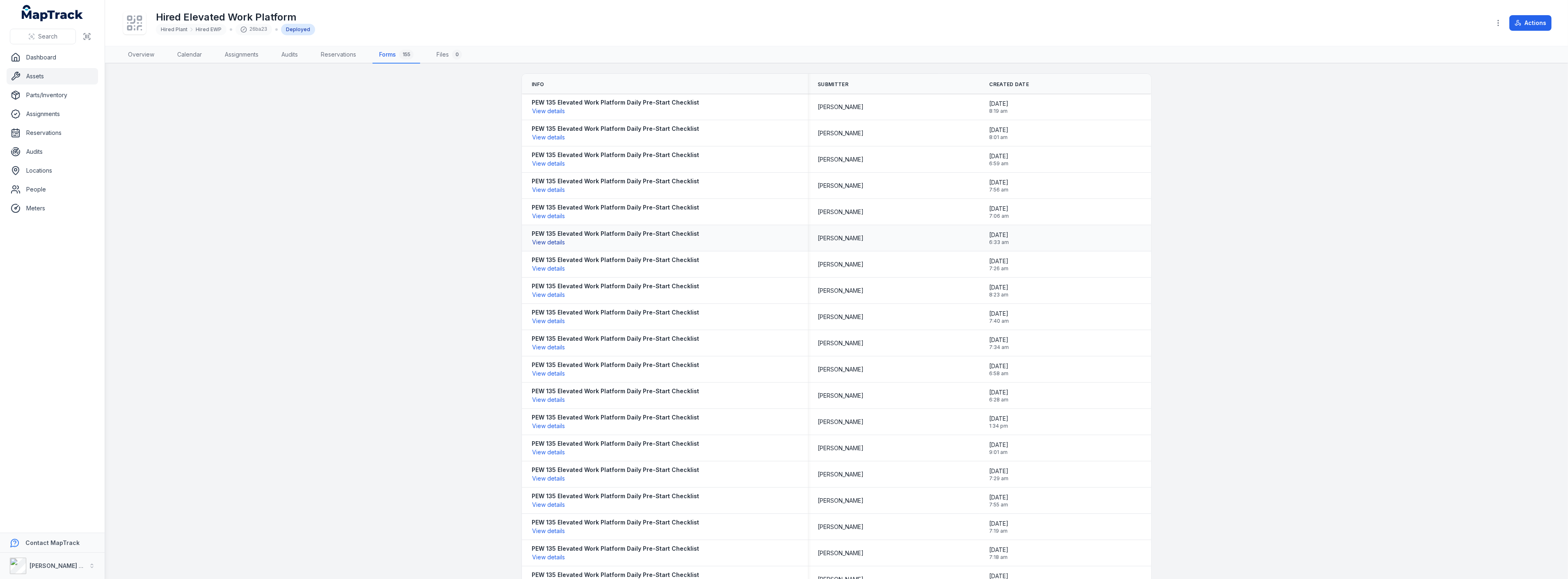
click at [543, 239] on button "View details" at bounding box center [548, 242] width 33 height 9
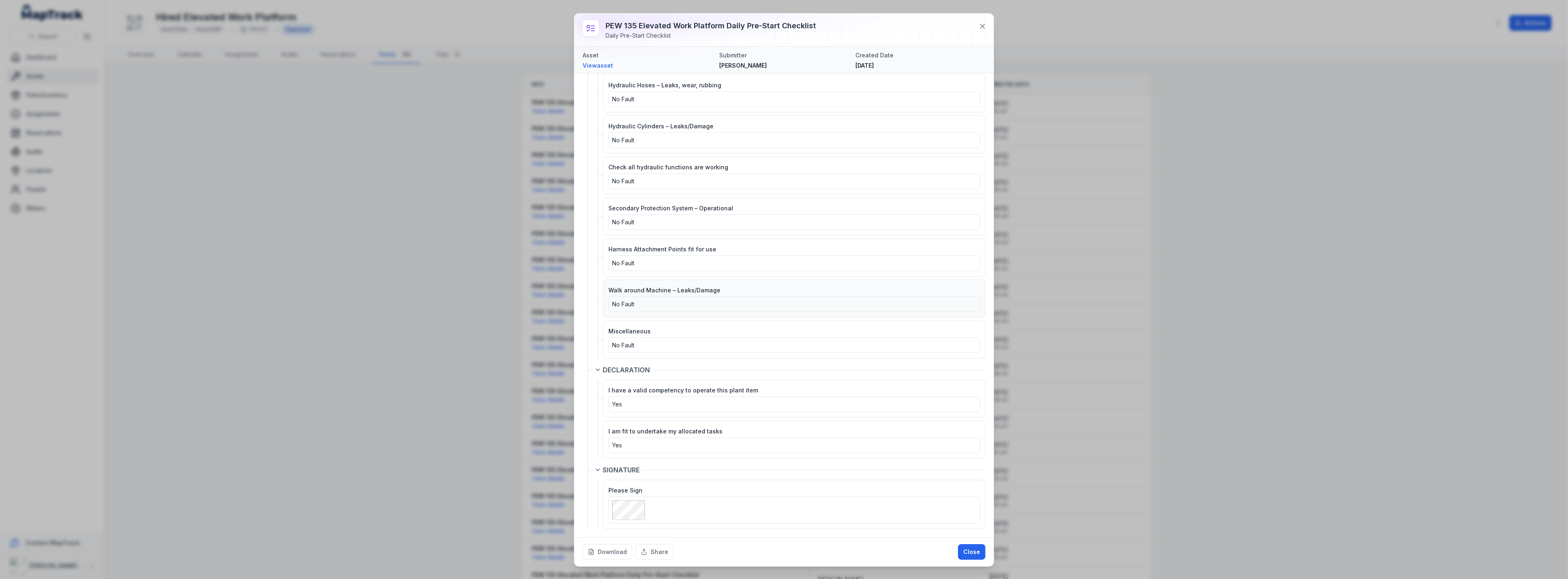
scroll to position [929, 0]
click at [974, 554] on button "Close" at bounding box center [971, 551] width 28 height 16
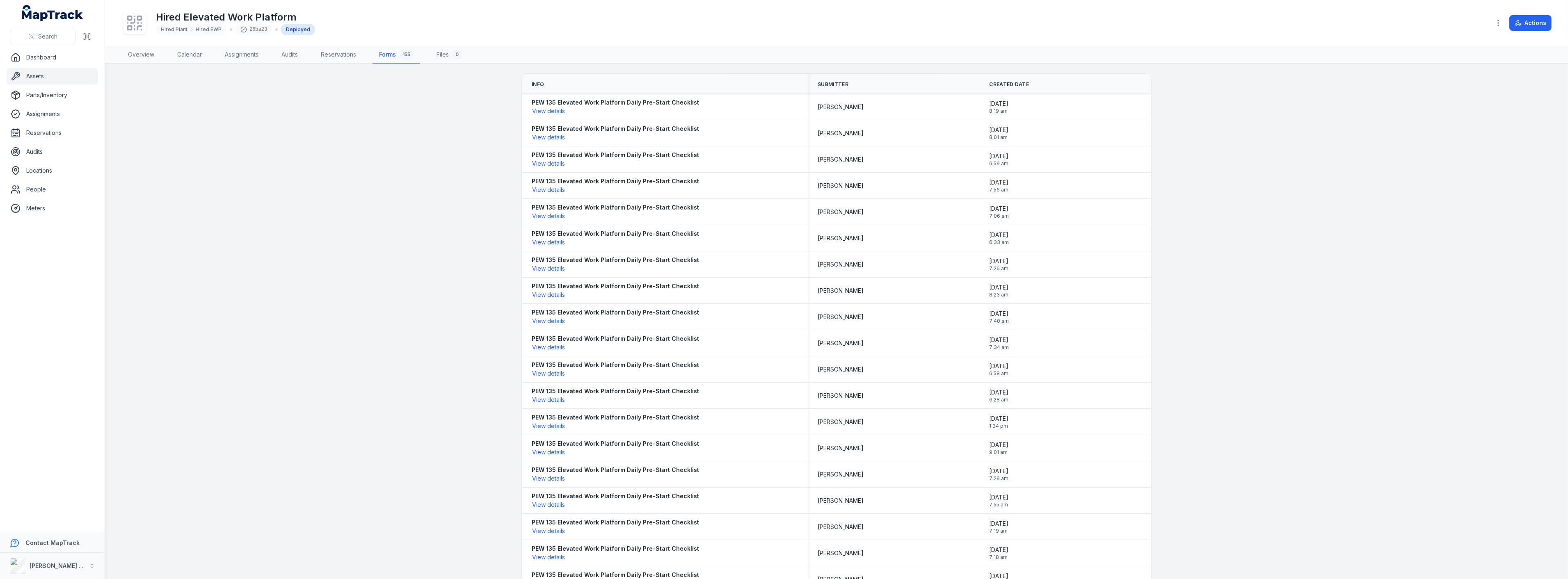
drag, startPoint x: 351, startPoint y: 194, endPoint x: 345, endPoint y: 193, distance: 6.1
click at [350, 194] on main "Info Submitter Created Date PEW 135 Elevated Work Platform Daily Pre-Start Chec…" at bounding box center [836, 321] width 1463 height 516
